Goal: Navigation & Orientation: Find specific page/section

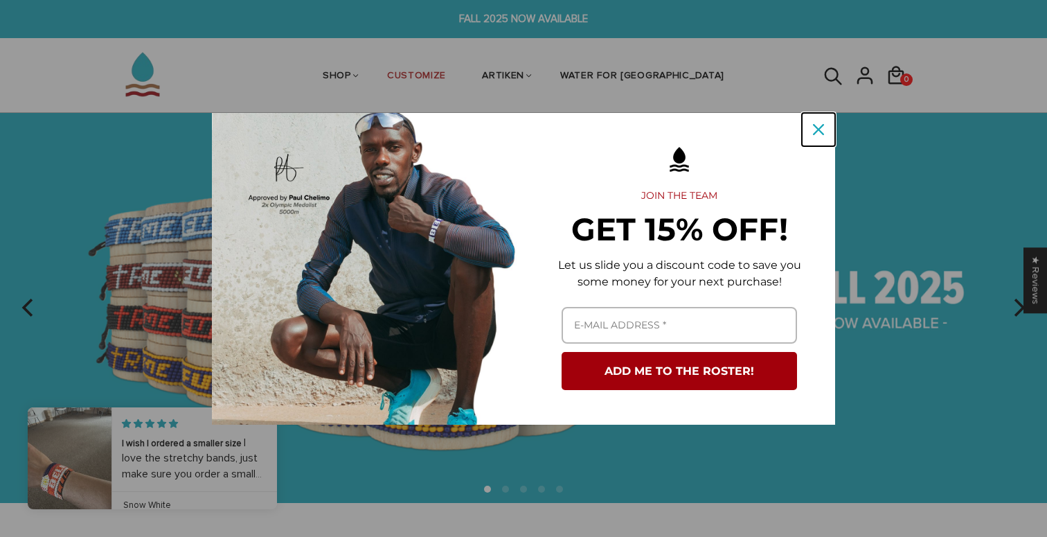
click at [824, 132] on div "Close" at bounding box center [818, 129] width 22 height 22
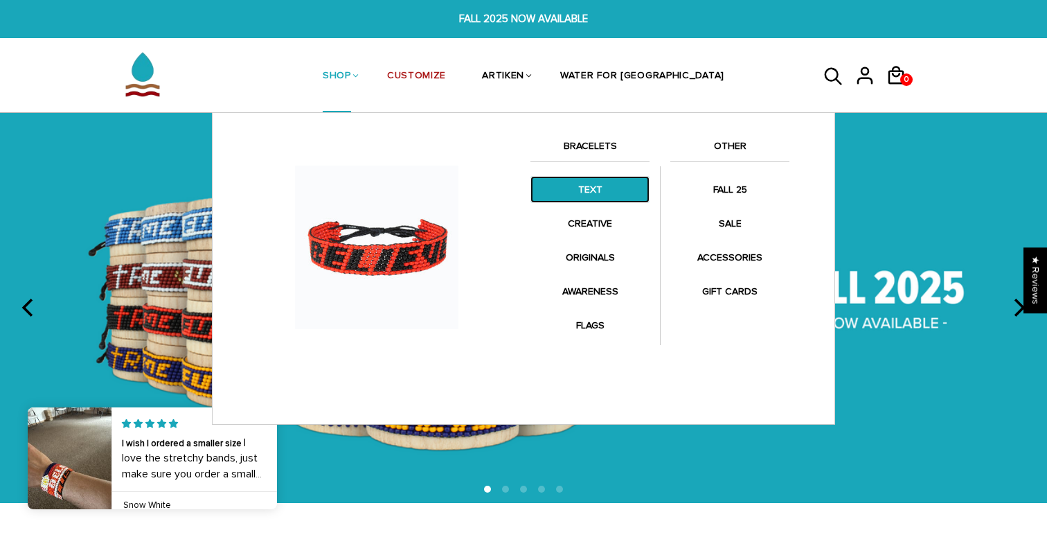
click at [588, 186] on link "TEXT" at bounding box center [589, 189] width 119 height 27
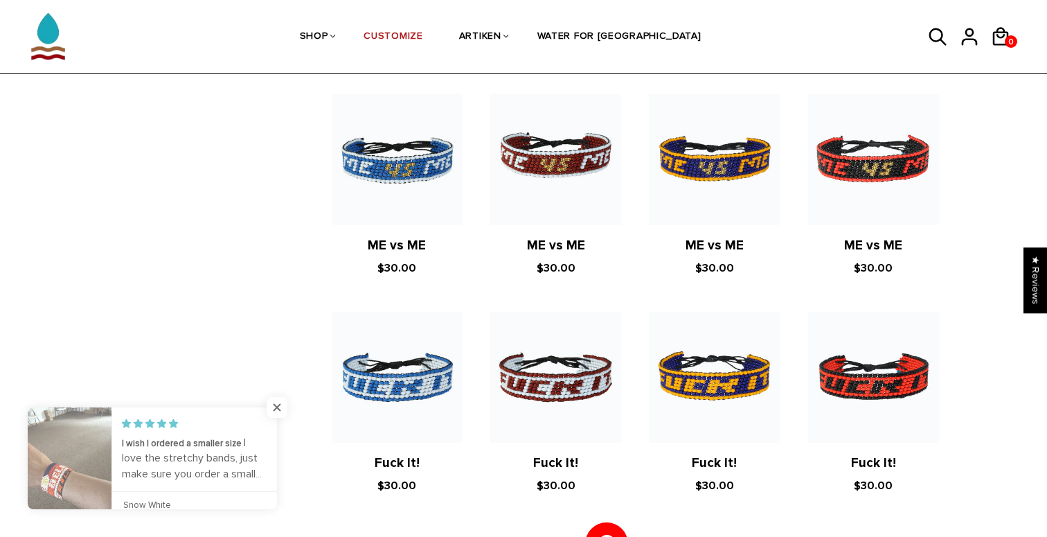
scroll to position [323, 0]
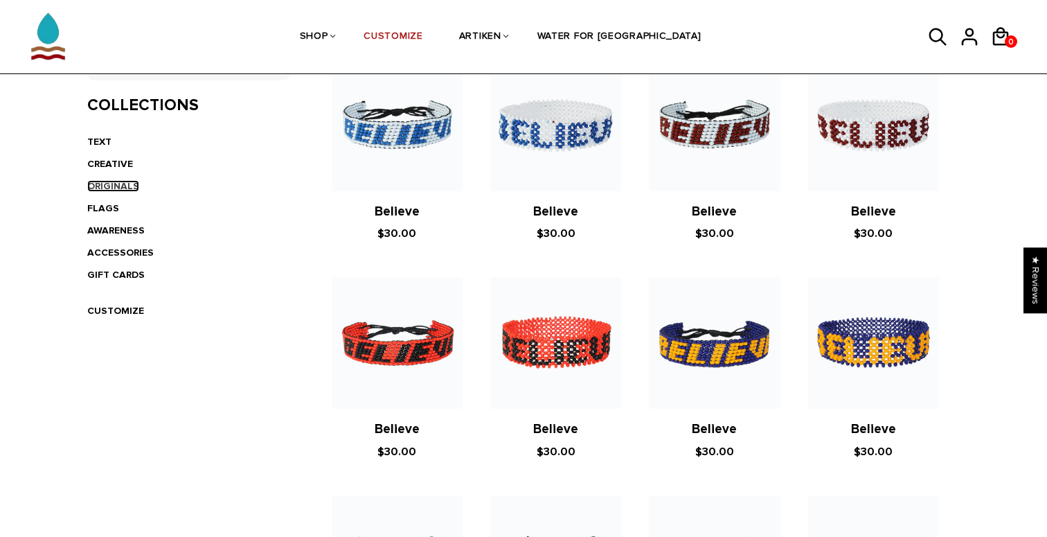
click at [118, 186] on link "ORIGINALS" at bounding box center [113, 186] width 52 height 12
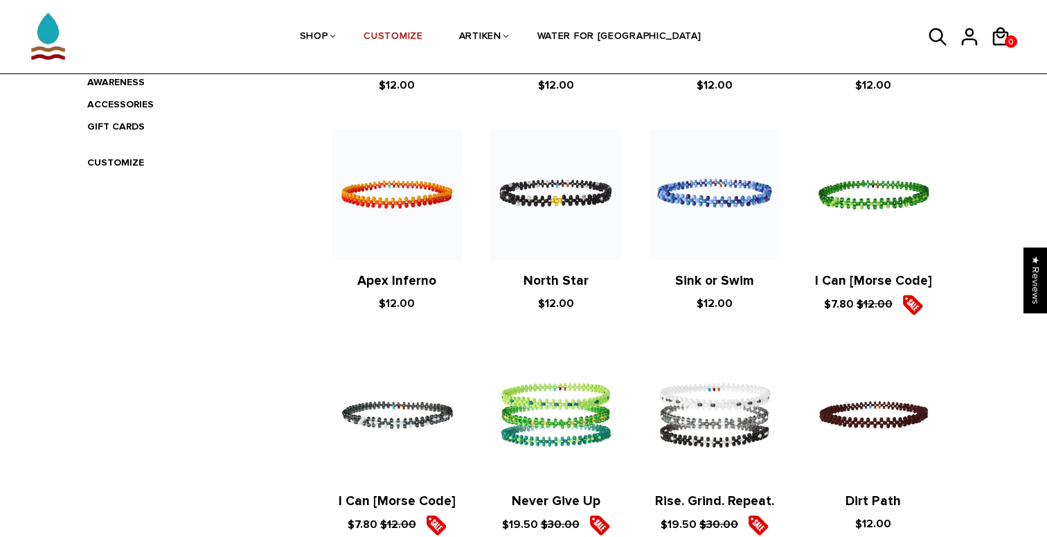
scroll to position [482, 0]
